Goal: Communication & Community: Answer question/provide support

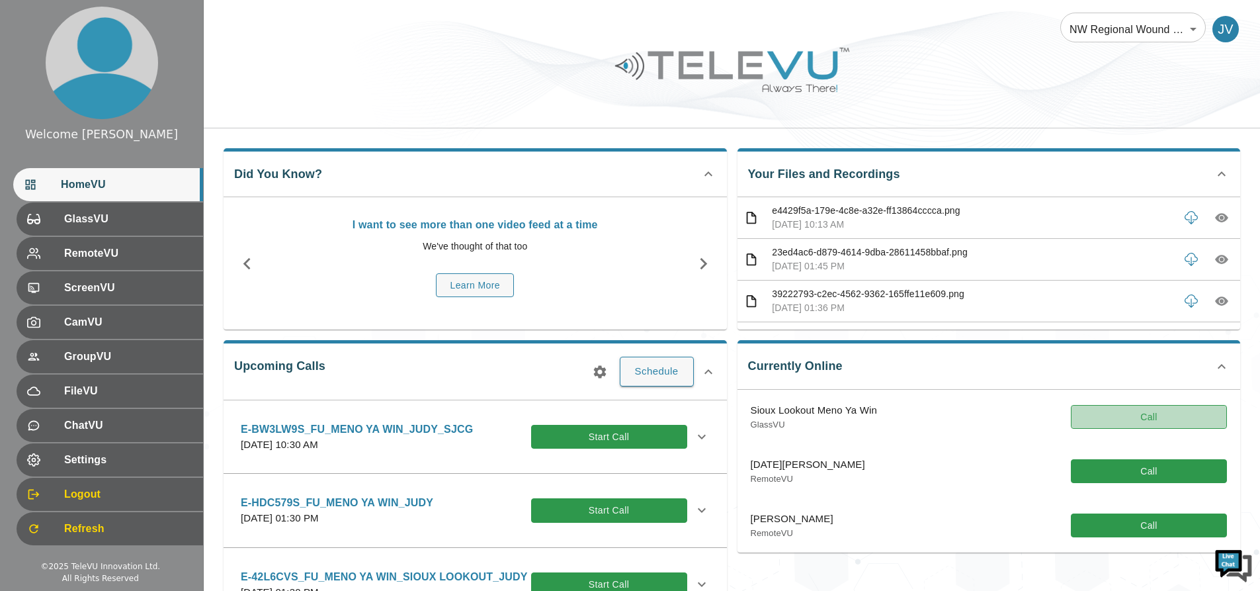
click at [1110, 418] on button "Call" at bounding box center [1149, 417] width 156 height 24
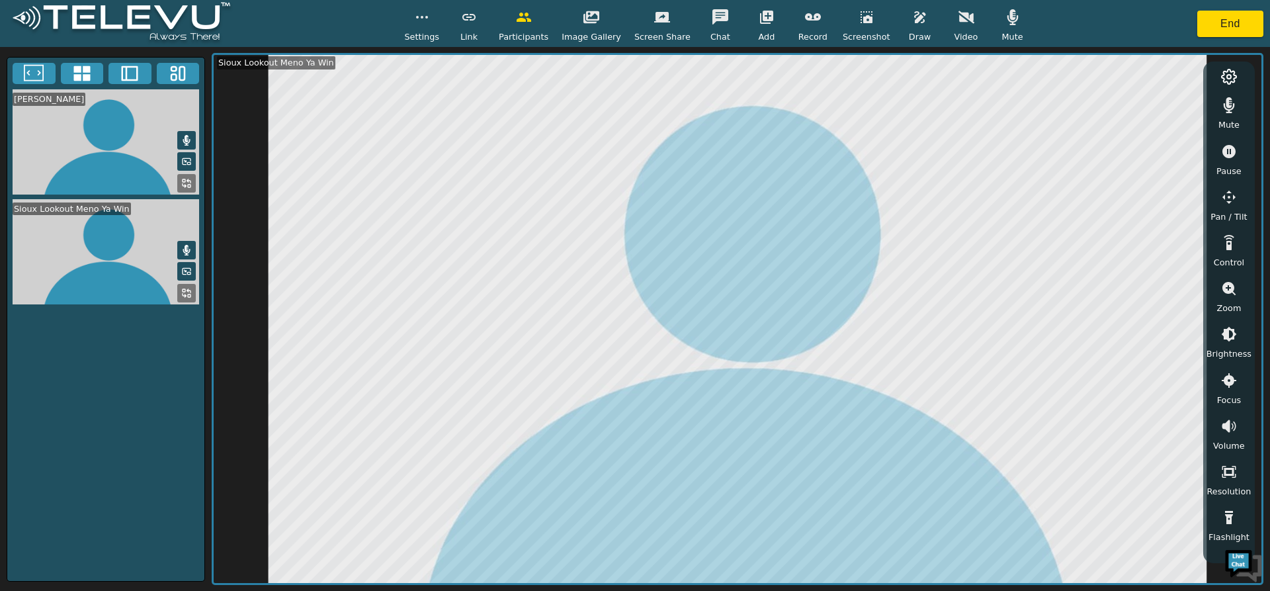
click at [858, 16] on icon "button" at bounding box center [866, 17] width 16 height 16
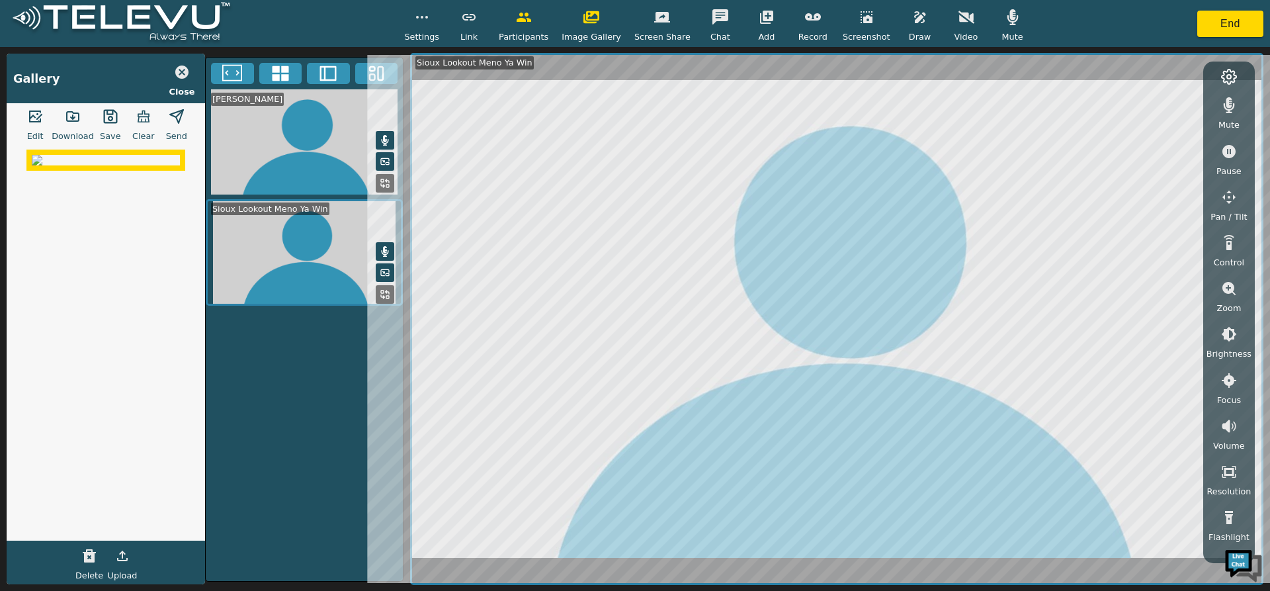
click at [71, 117] on icon "button" at bounding box center [73, 116] width 16 height 16
click at [72, 118] on icon "button" at bounding box center [73, 116] width 12 height 9
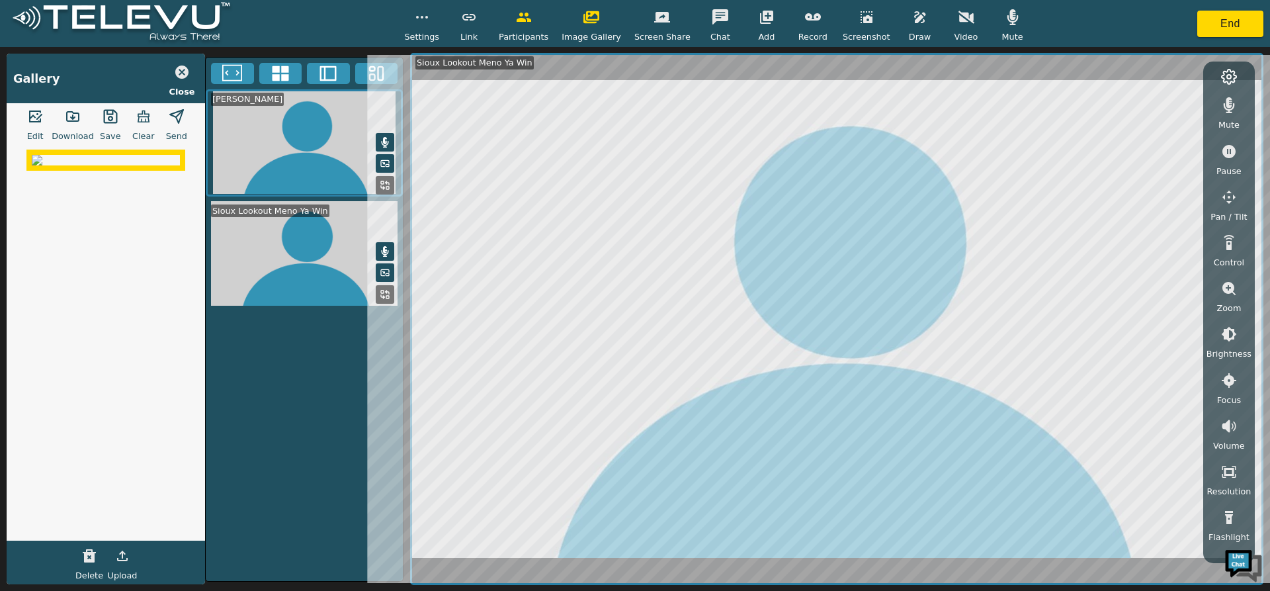
click at [101, 165] on img at bounding box center [106, 160] width 148 height 11
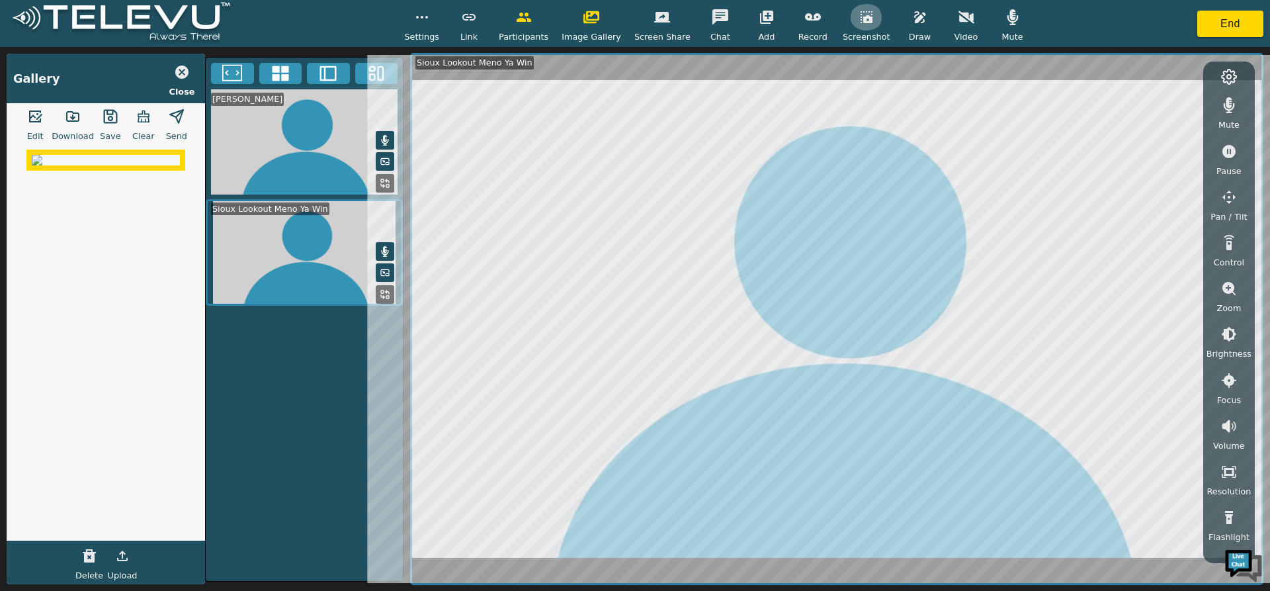
click at [858, 15] on icon "button" at bounding box center [866, 17] width 16 height 16
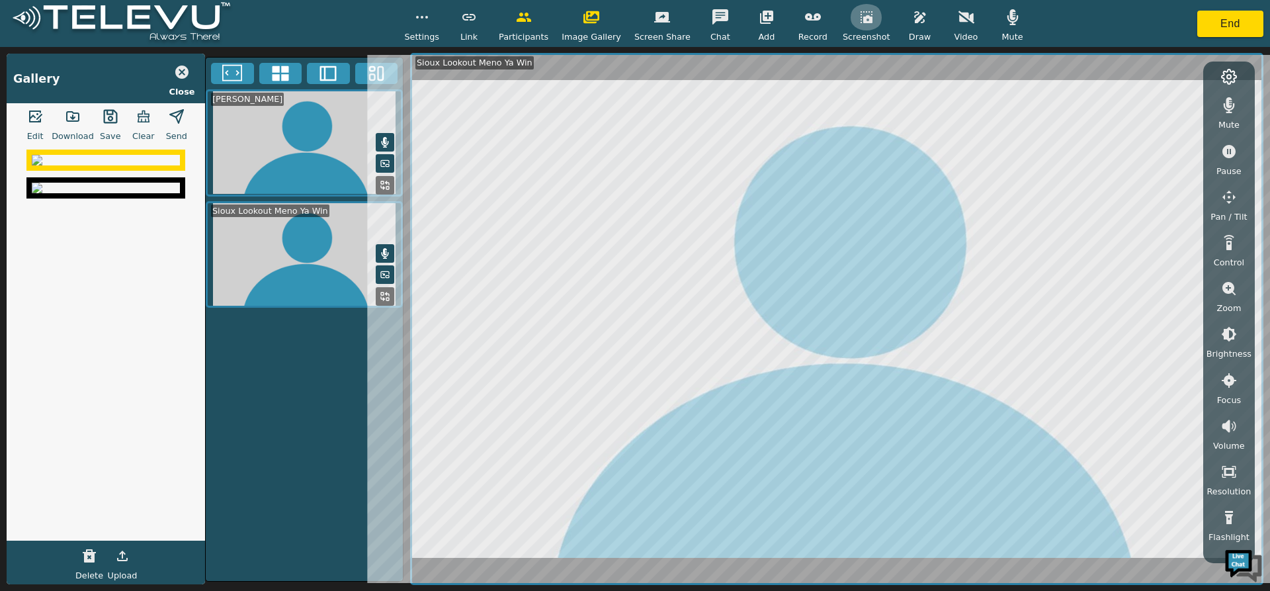
click at [858, 15] on icon "button" at bounding box center [866, 17] width 16 height 16
click at [912, 21] on icon "button" at bounding box center [920, 17] width 16 height 16
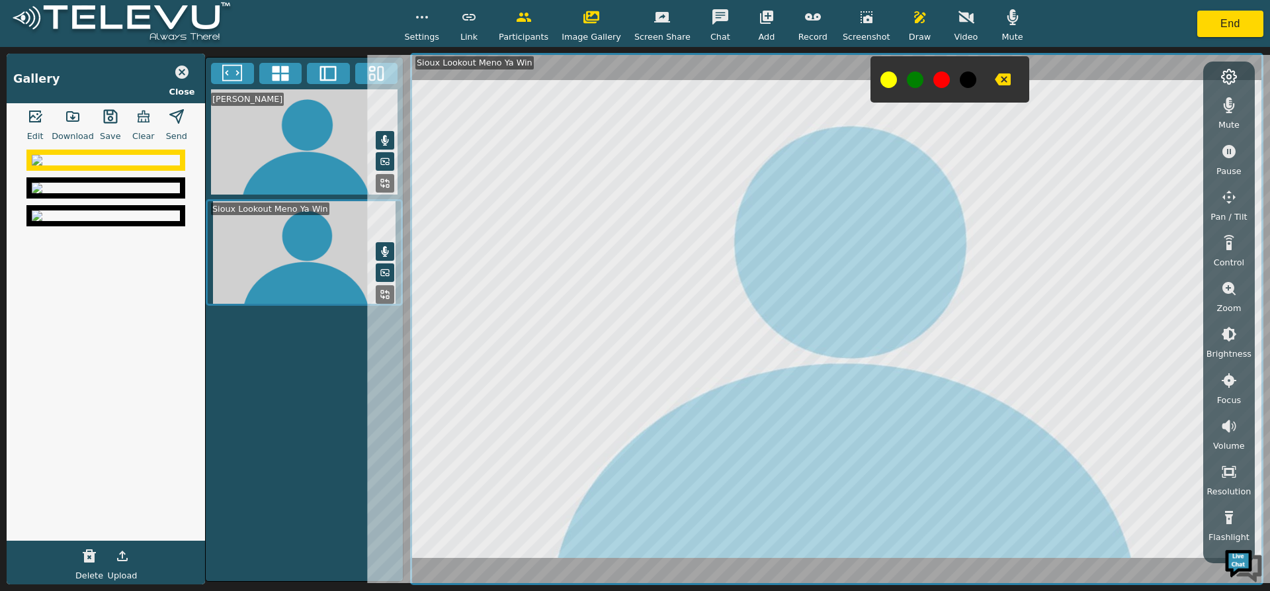
click at [858, 20] on icon "button" at bounding box center [866, 17] width 16 height 16
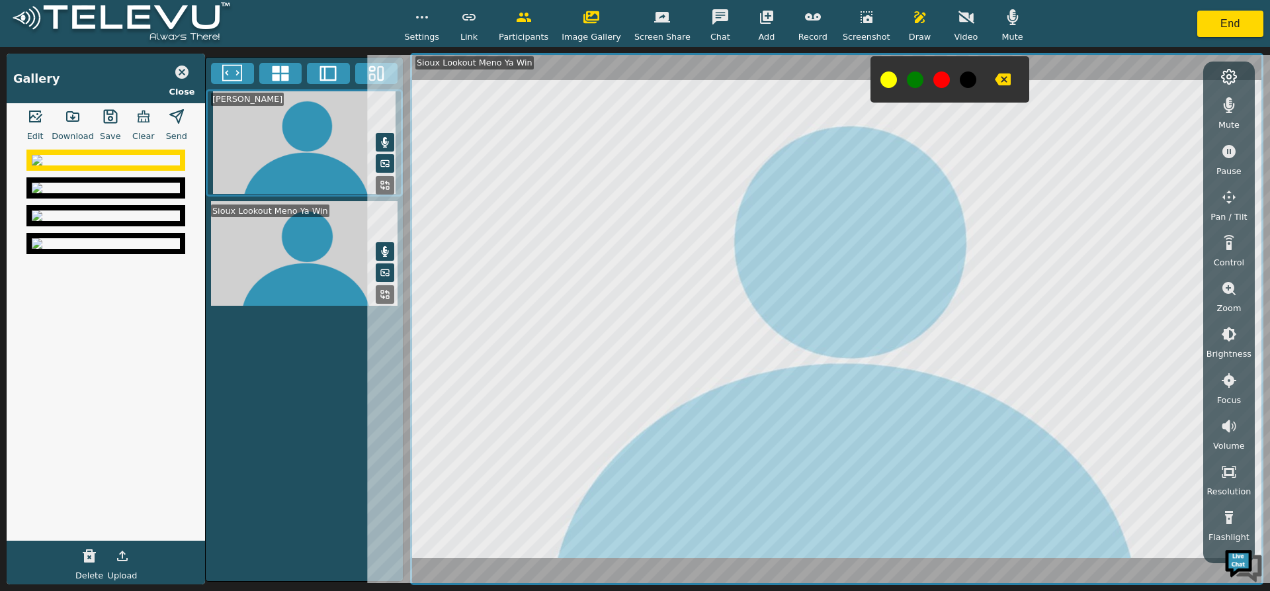
click at [995, 74] on icon "button" at bounding box center [1003, 79] width 16 height 12
click at [995, 76] on icon "button" at bounding box center [1003, 79] width 16 height 12
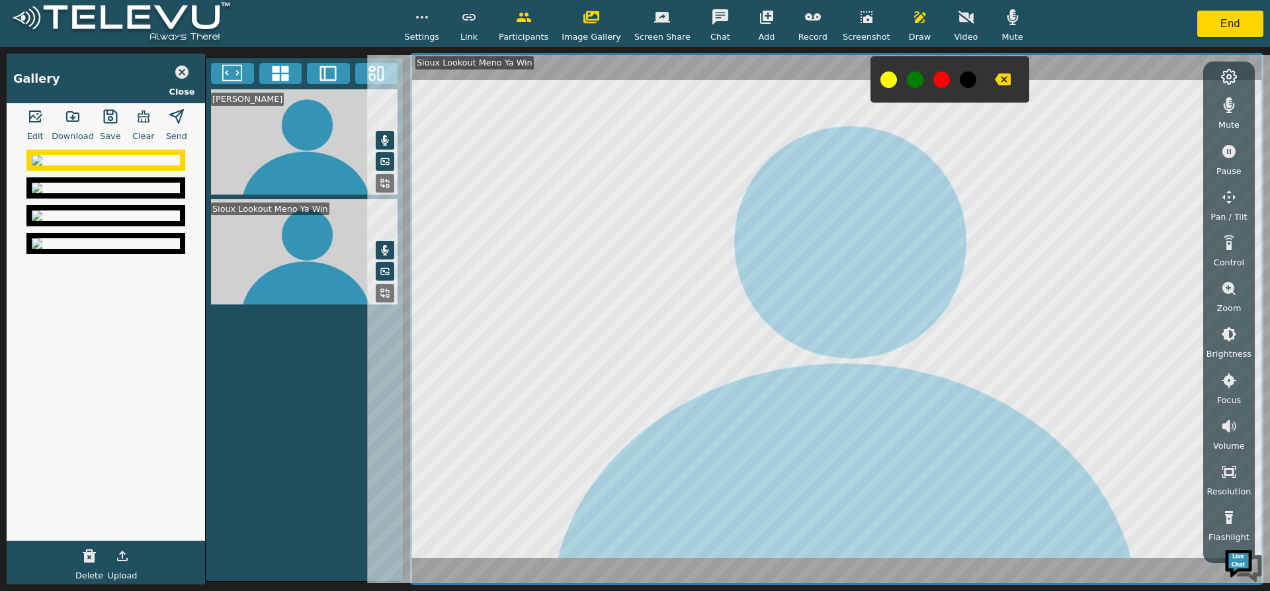
click at [912, 21] on icon "button" at bounding box center [920, 17] width 16 height 16
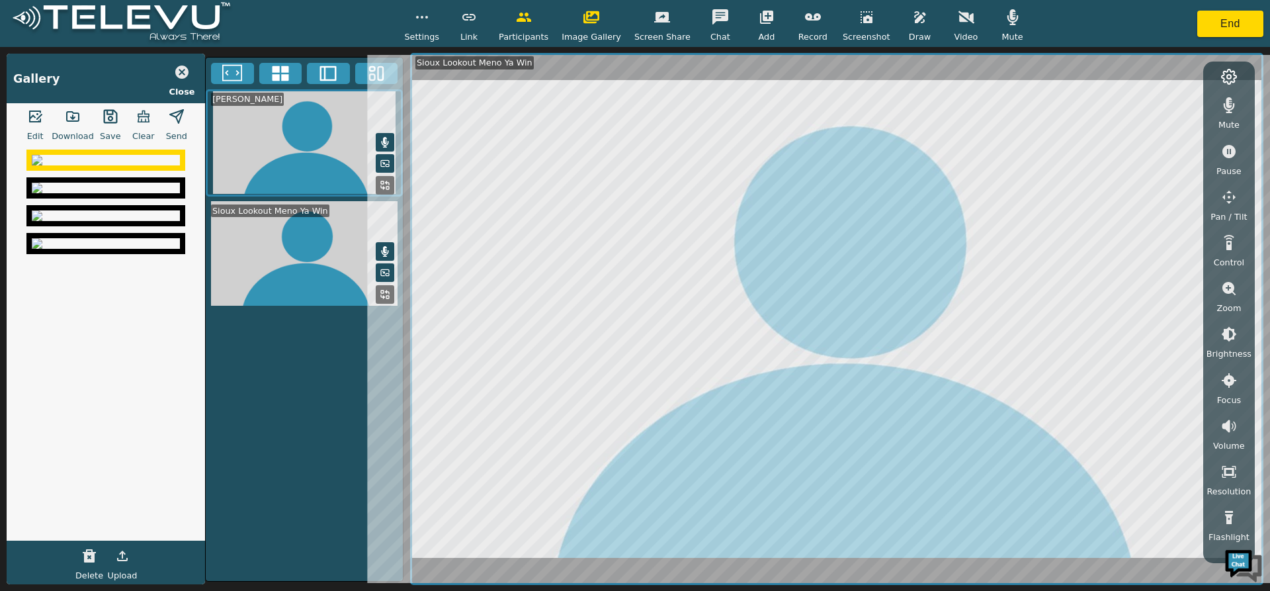
click at [290, 462] on div "Judy Vondrasek_SJCG Sioux Lookout Meno Ya Win" at bounding box center [304, 319] width 198 height 524
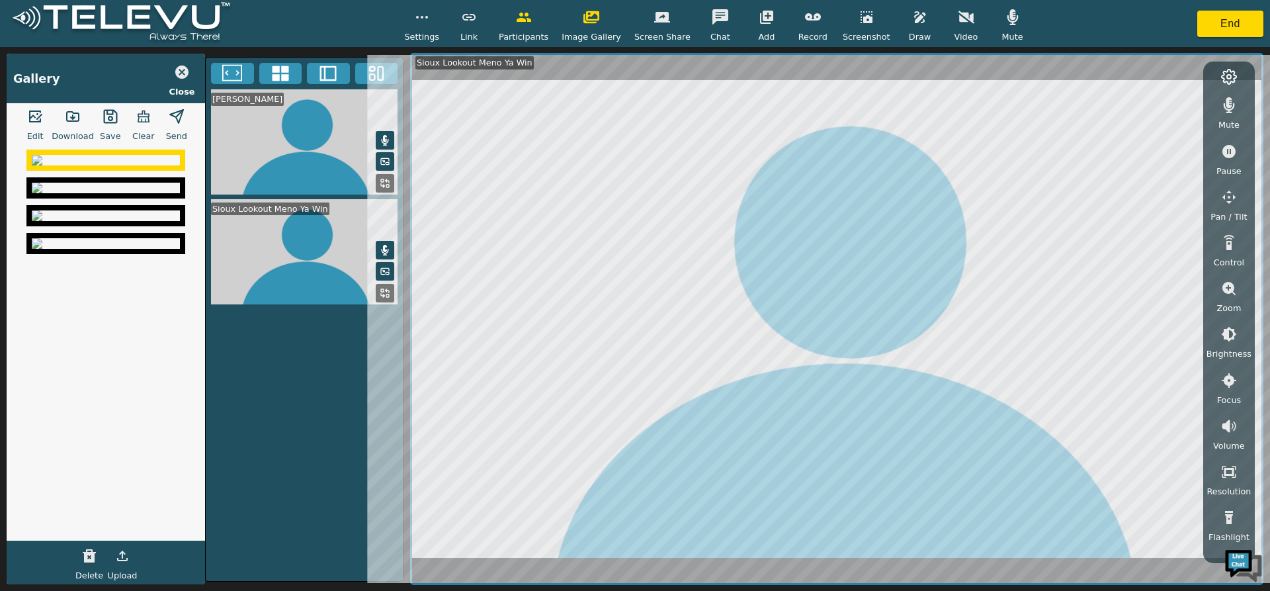
click at [68, 113] on icon "button" at bounding box center [73, 116] width 16 height 16
click at [102, 193] on img at bounding box center [106, 188] width 148 height 11
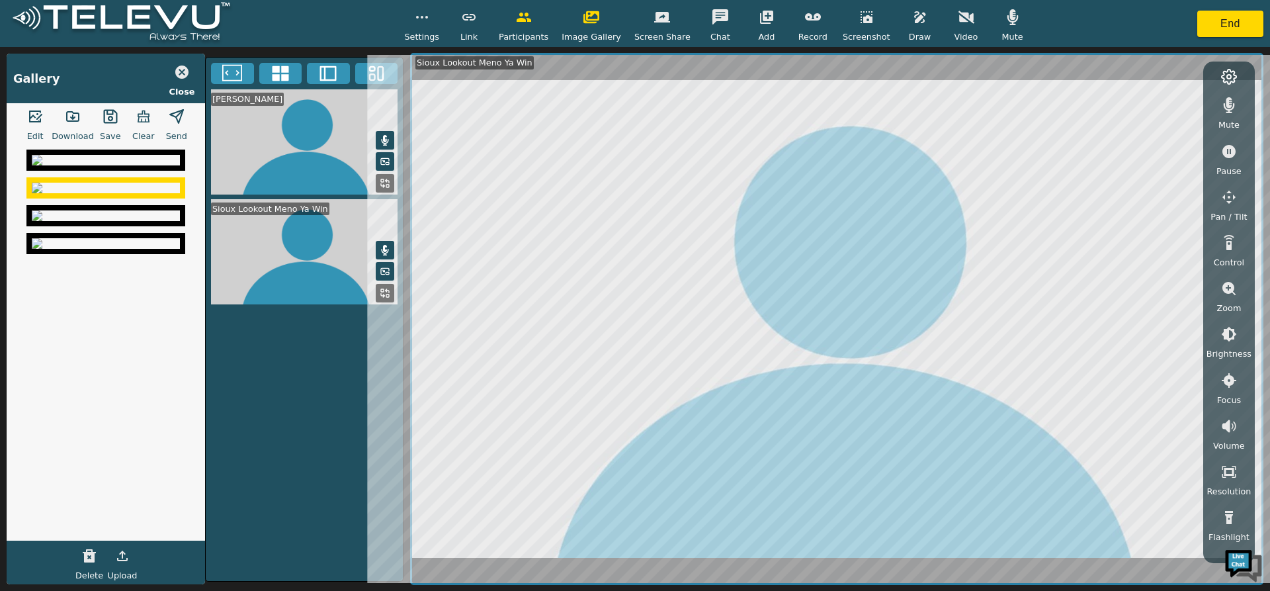
click at [88, 221] on img at bounding box center [106, 215] width 148 height 11
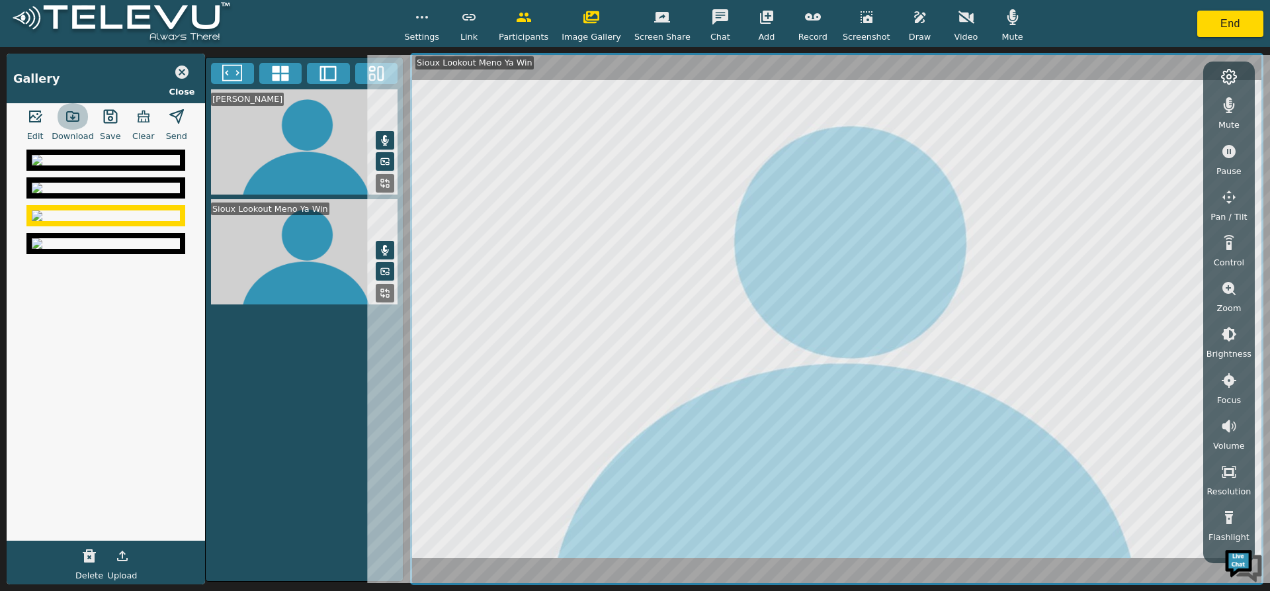
click at [69, 114] on icon "button" at bounding box center [73, 116] width 16 height 16
click at [1081, 24] on div "Settings Link Participants Image Gallery Screen Share Chat Add Record Screensho…" at bounding box center [635, 23] width 1270 height 47
click at [319, 415] on div "Judy Vondrasek_SJCG Sioux Lookout Meno Ya Win" at bounding box center [304, 319] width 198 height 524
click at [1236, 21] on button "End" at bounding box center [1230, 24] width 66 height 26
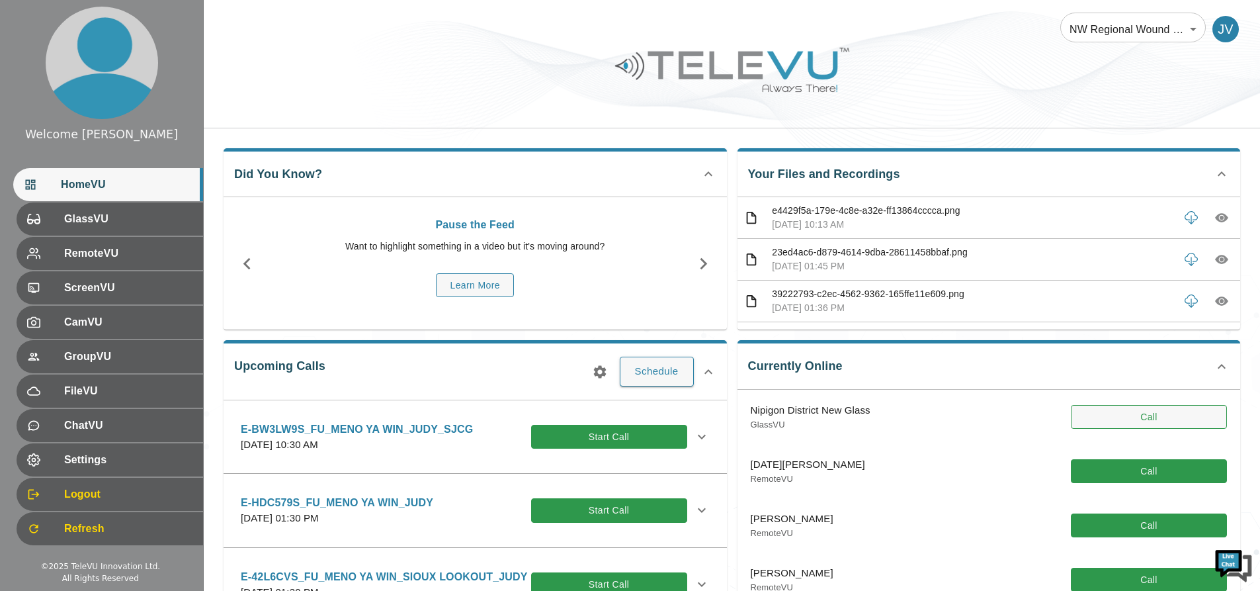
click at [1134, 413] on button "Call" at bounding box center [1149, 417] width 156 height 24
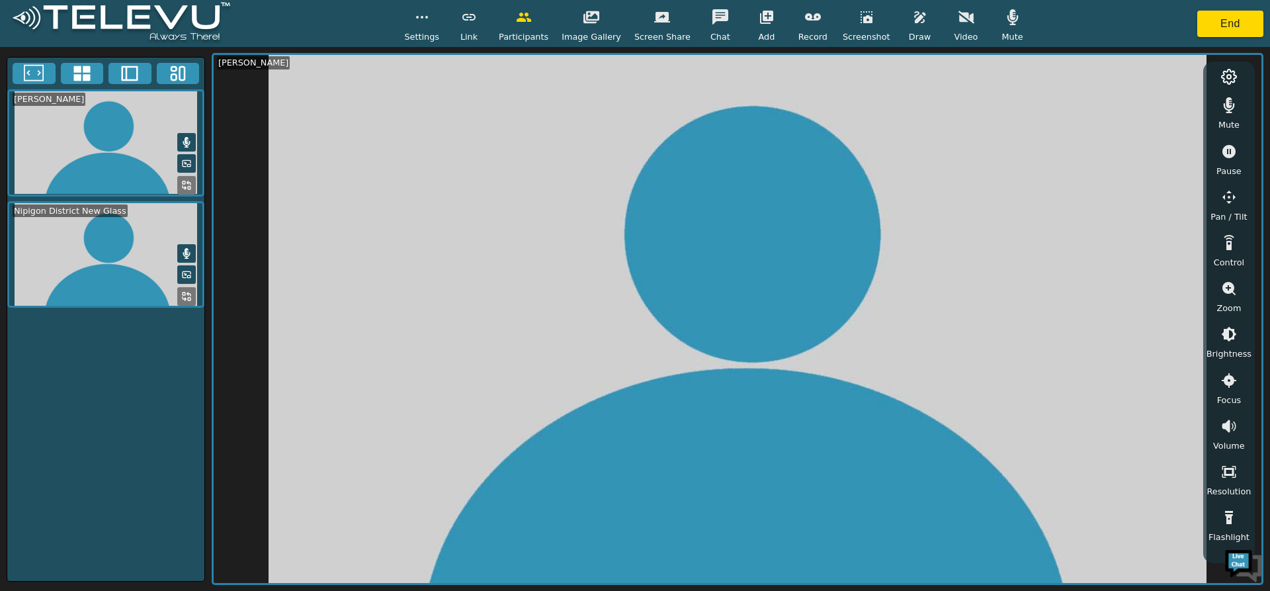
click at [190, 292] on icon at bounding box center [186, 296] width 11 height 11
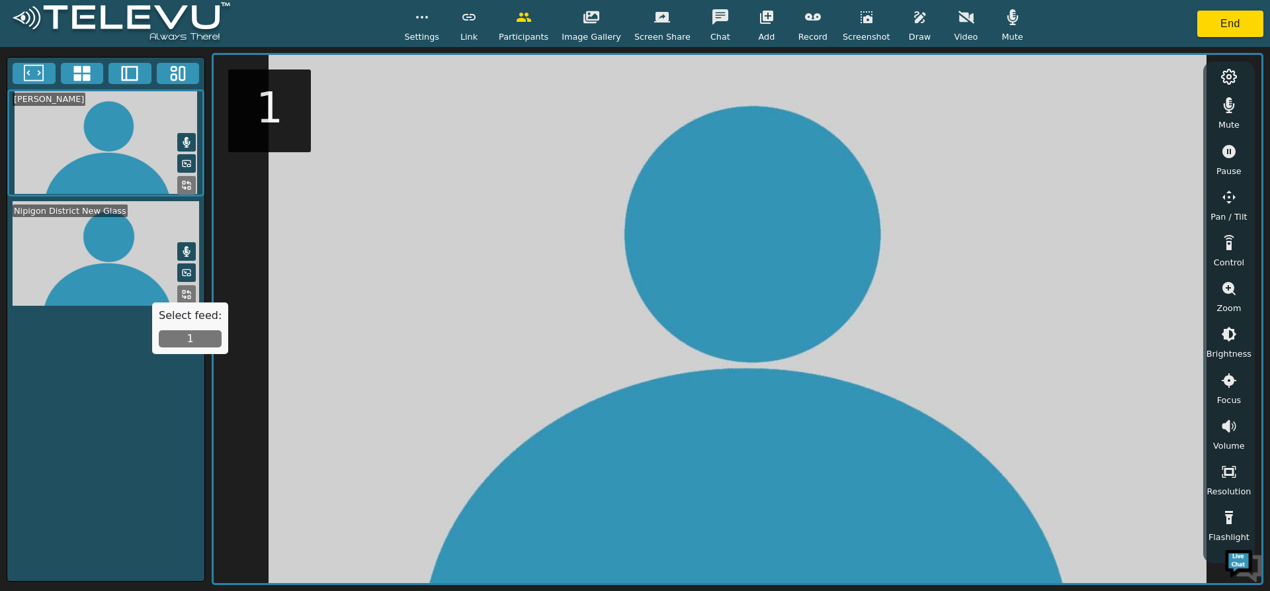
drag, startPoint x: 184, startPoint y: 337, endPoint x: 215, endPoint y: 373, distance: 47.4
click at [185, 337] on button "1" at bounding box center [190, 338] width 63 height 17
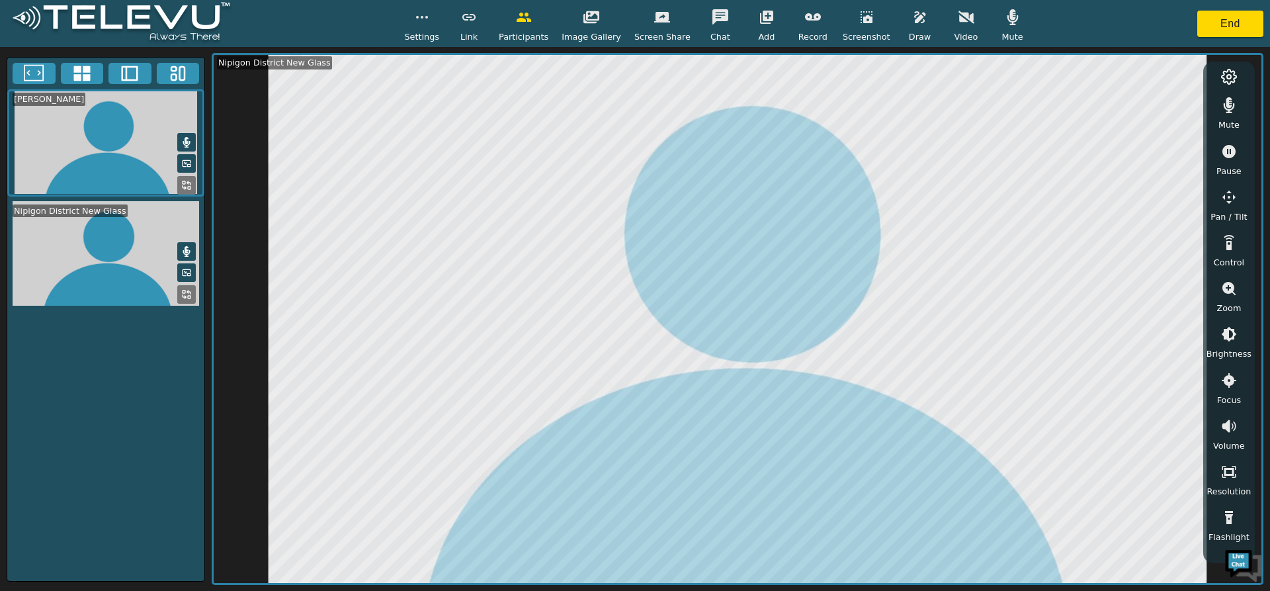
click at [858, 21] on icon "button" at bounding box center [866, 17] width 16 height 16
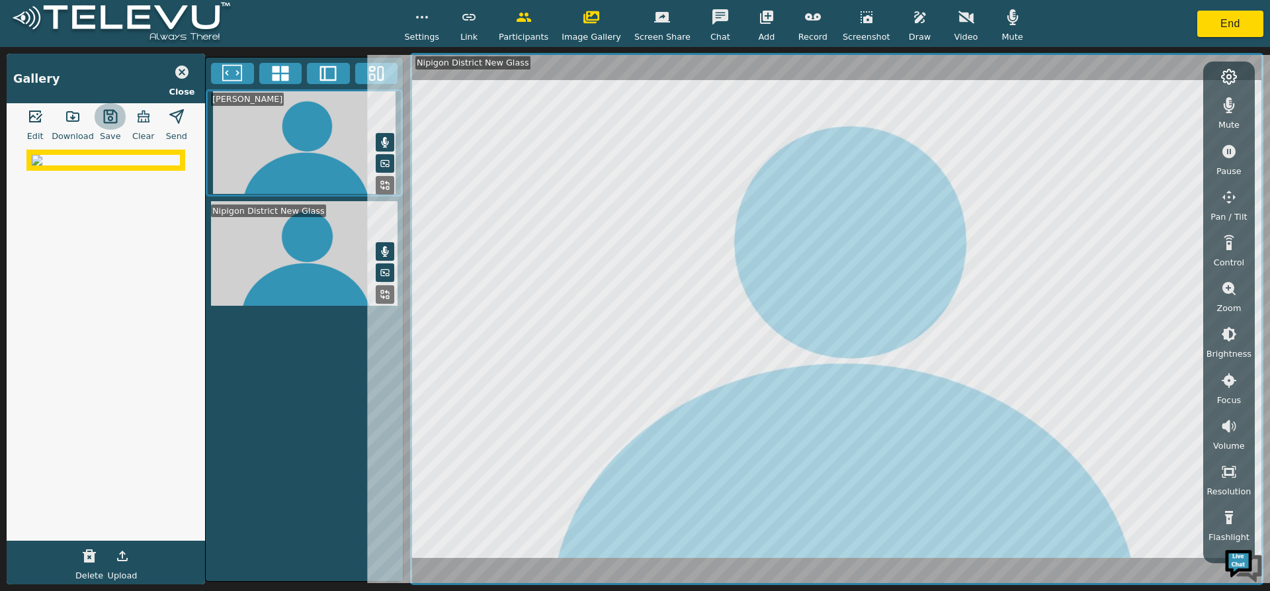
click at [107, 118] on icon "button" at bounding box center [110, 116] width 16 height 16
click at [75, 112] on icon "button" at bounding box center [73, 116] width 16 height 16
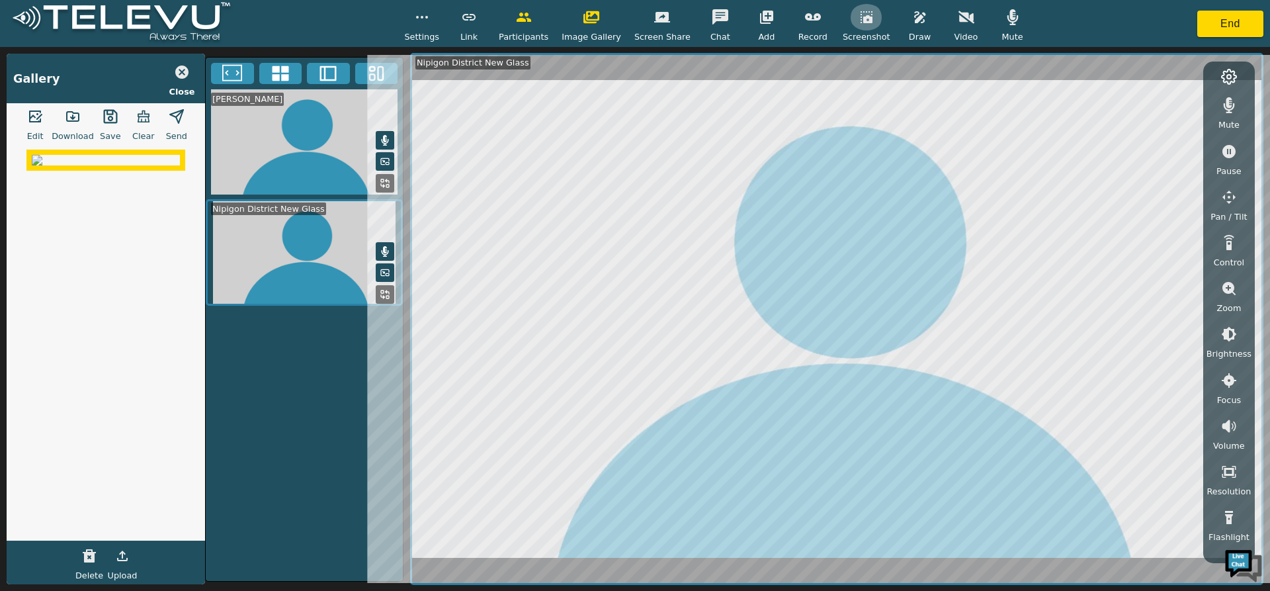
click at [860, 13] on icon "button" at bounding box center [866, 17] width 12 height 12
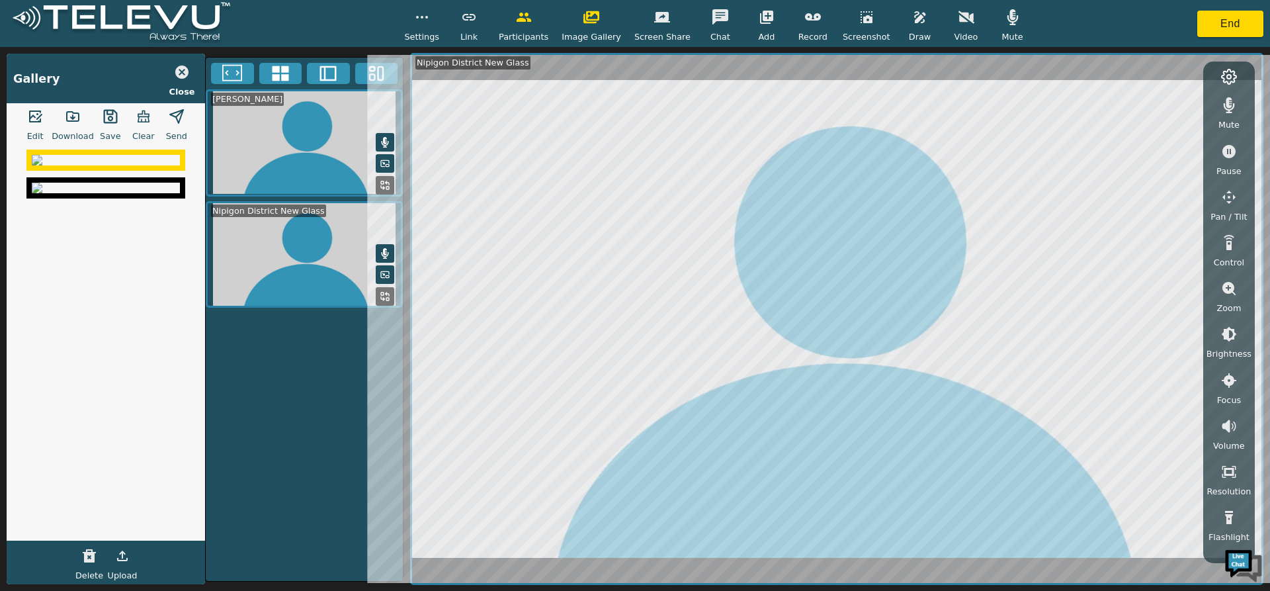
click at [91, 193] on img at bounding box center [106, 188] width 148 height 11
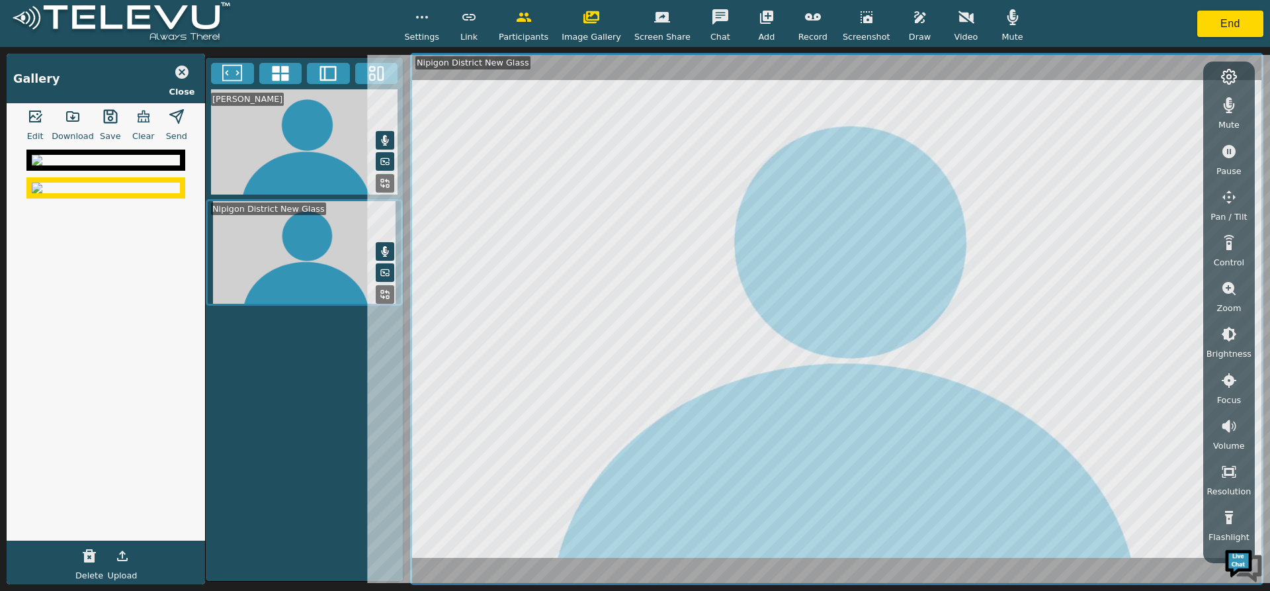
click at [99, 165] on img at bounding box center [106, 160] width 148 height 11
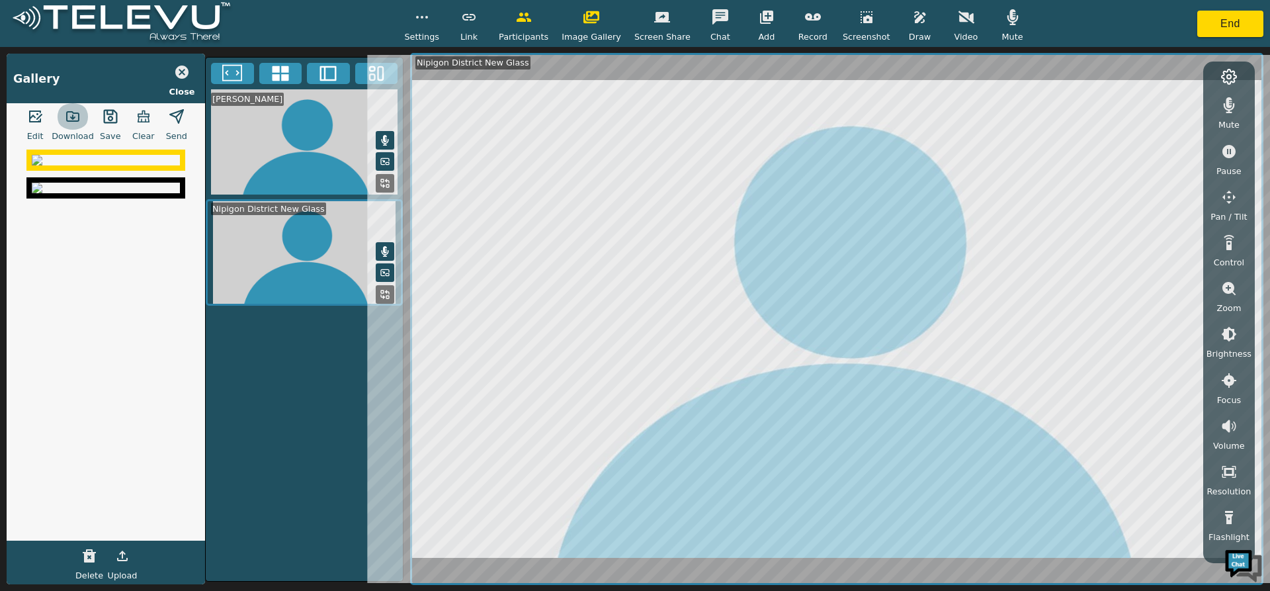
click at [74, 113] on icon "button" at bounding box center [73, 116] width 12 height 9
click at [246, 420] on div "[PERSON_NAME] Nipigon District New Glass" at bounding box center [304, 319] width 198 height 524
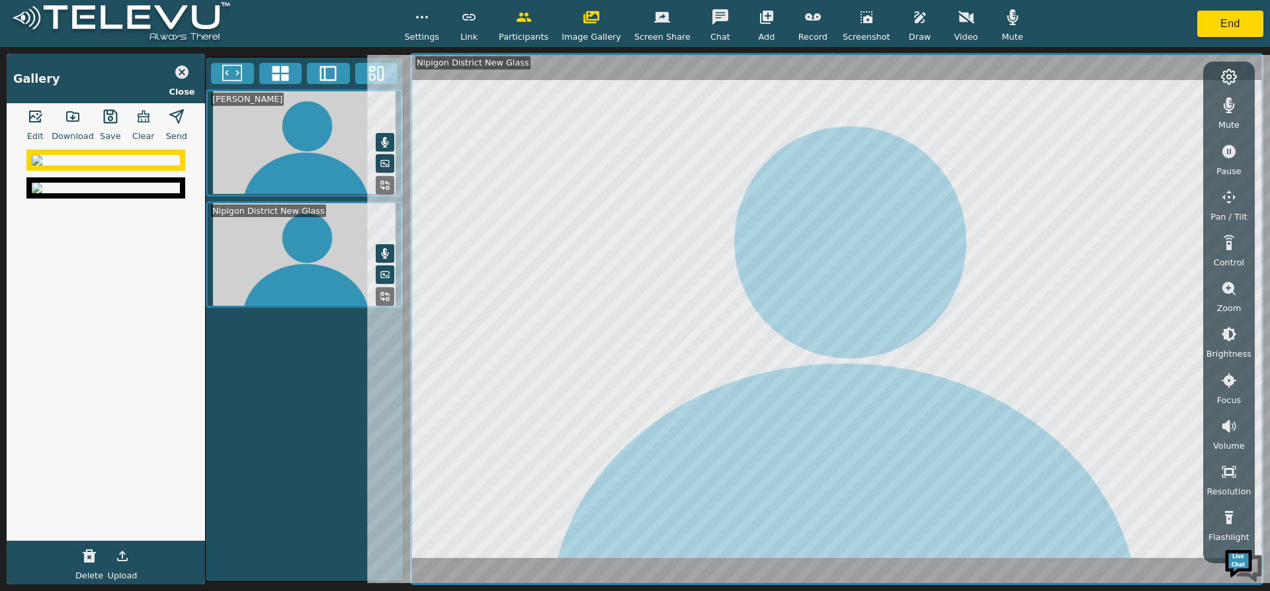
click at [69, 110] on icon "button" at bounding box center [73, 116] width 16 height 16
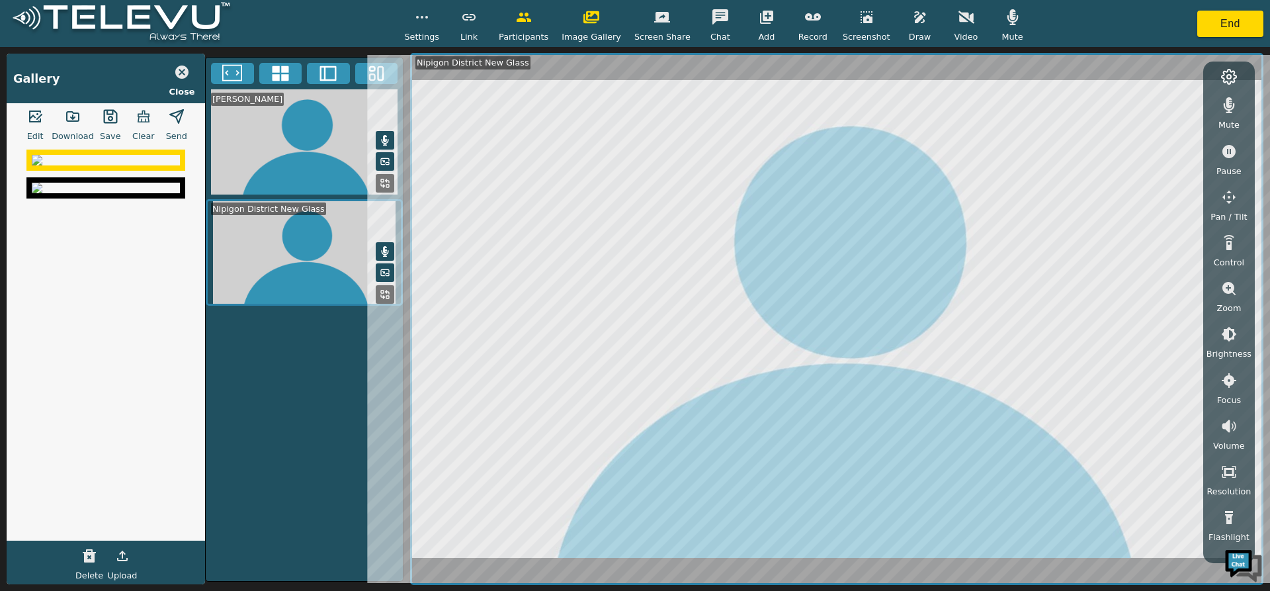
click at [120, 193] on img at bounding box center [106, 188] width 148 height 11
